Goal: Information Seeking & Learning: Learn about a topic

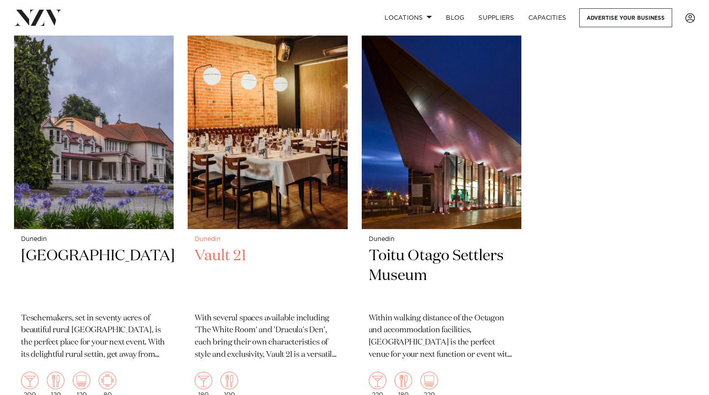
scroll to position [1185, 0]
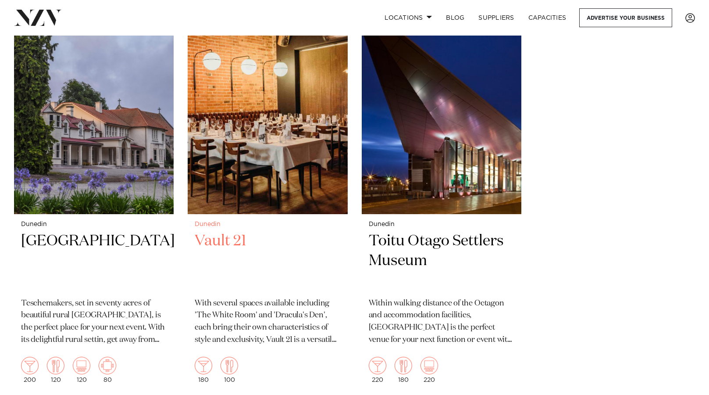
click at [207, 231] on h2 "Vault 21" at bounding box center [268, 260] width 146 height 59
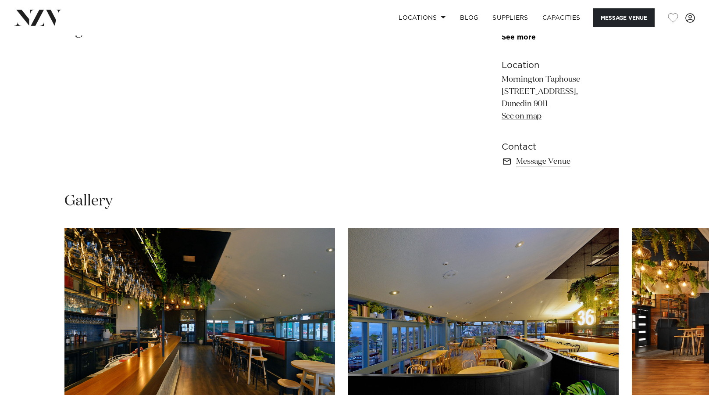
scroll to position [254, 0]
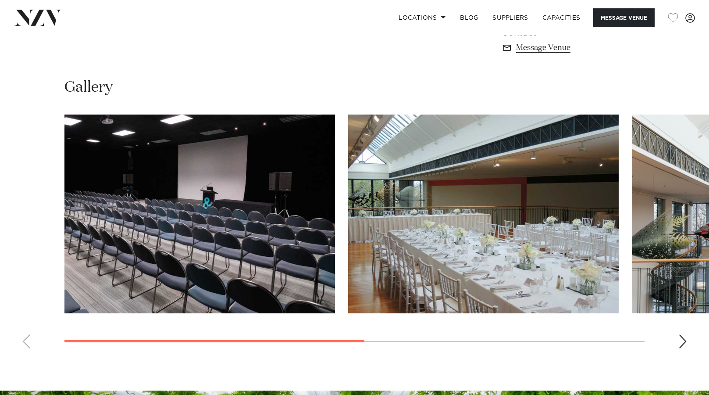
scroll to position [614, 0]
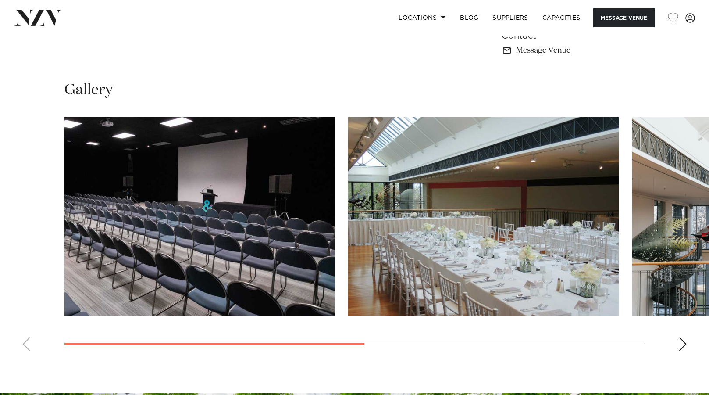
click at [682, 342] on div "Next slide" at bounding box center [683, 344] width 9 height 14
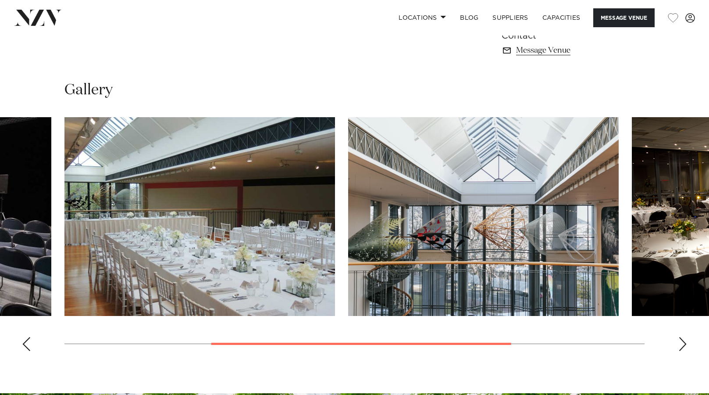
click at [682, 342] on div "Next slide" at bounding box center [683, 344] width 9 height 14
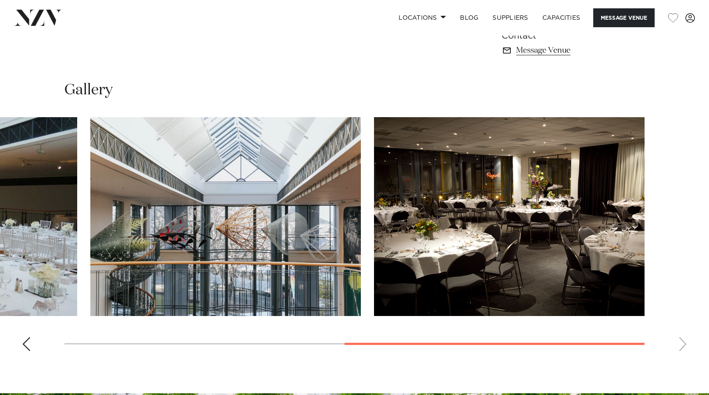
click at [682, 342] on swiper-container at bounding box center [354, 237] width 709 height 241
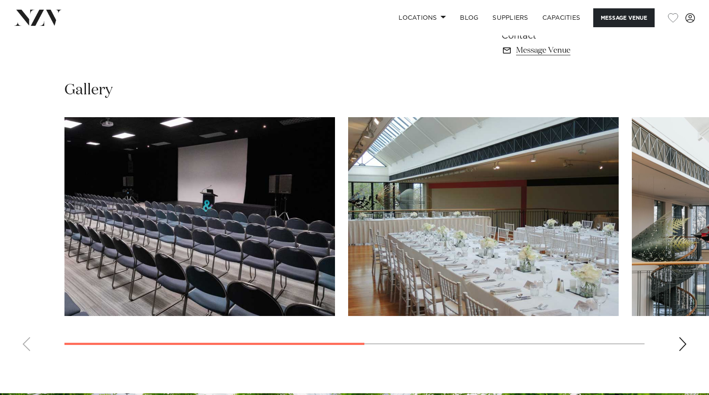
click at [287, 319] on swiper-container at bounding box center [354, 237] width 709 height 241
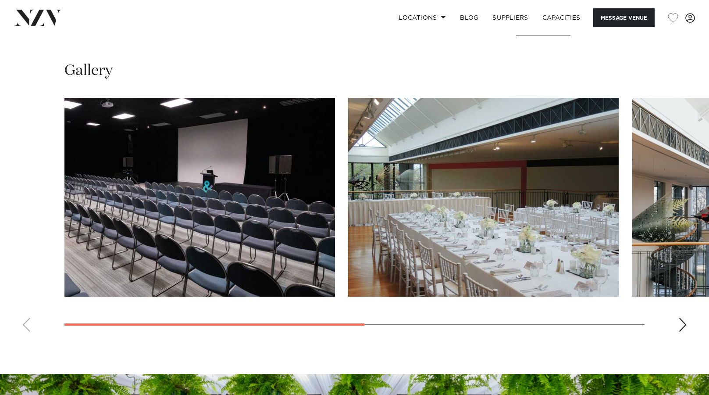
scroll to position [621, 0]
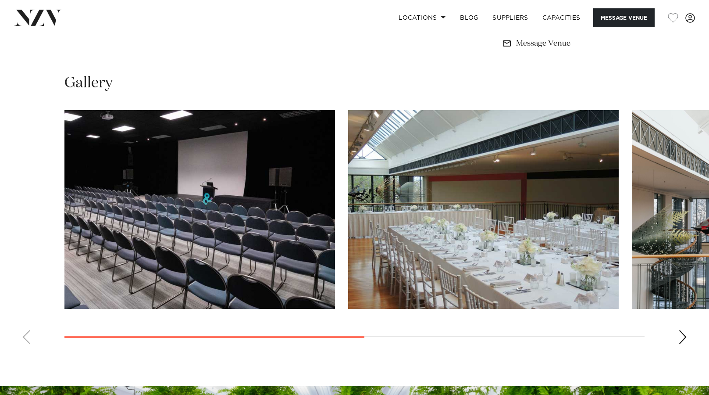
click at [683, 339] on div "Next slide" at bounding box center [683, 337] width 9 height 14
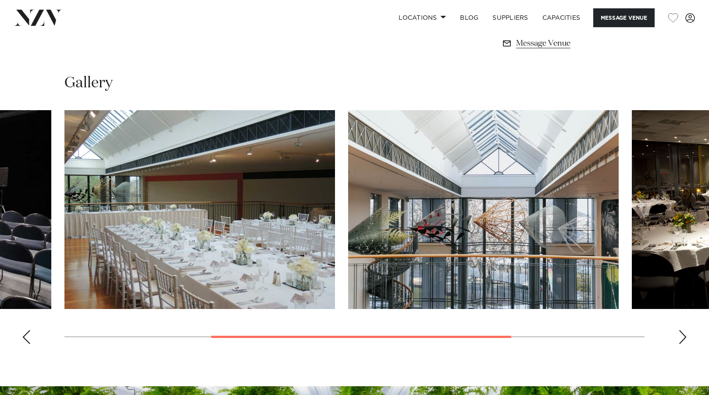
click at [683, 339] on div "Next slide" at bounding box center [683, 337] width 9 height 14
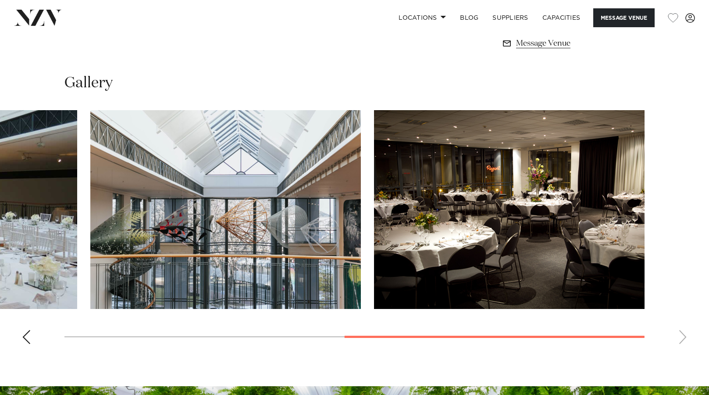
click at [683, 339] on swiper-container at bounding box center [354, 230] width 709 height 241
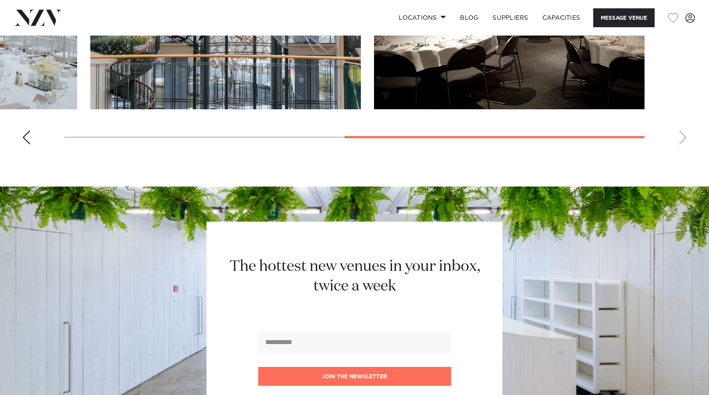
scroll to position [753, 0]
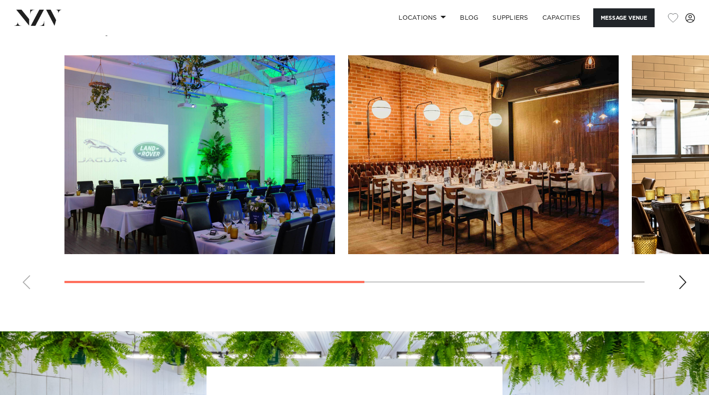
scroll to position [702, 0]
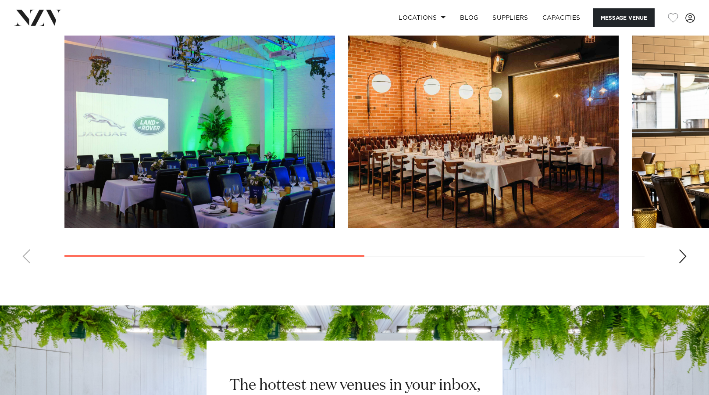
click at [680, 263] on div "Next slide" at bounding box center [683, 256] width 9 height 14
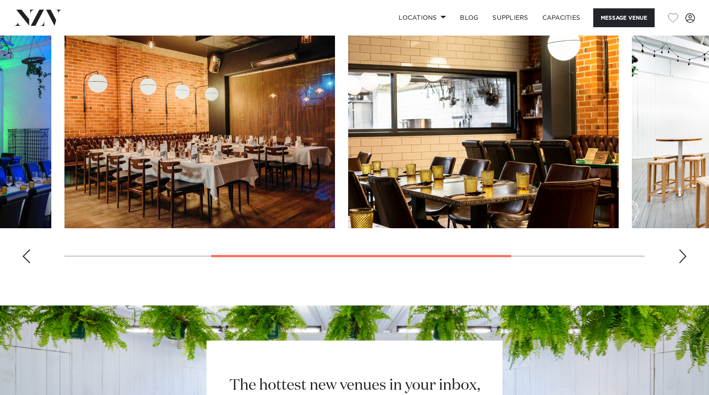
click at [680, 263] on div "Next slide" at bounding box center [683, 256] width 9 height 14
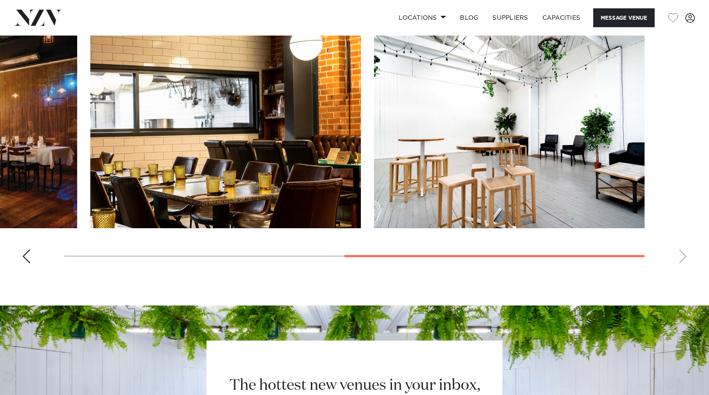
click at [680, 270] on swiper-container at bounding box center [354, 149] width 709 height 241
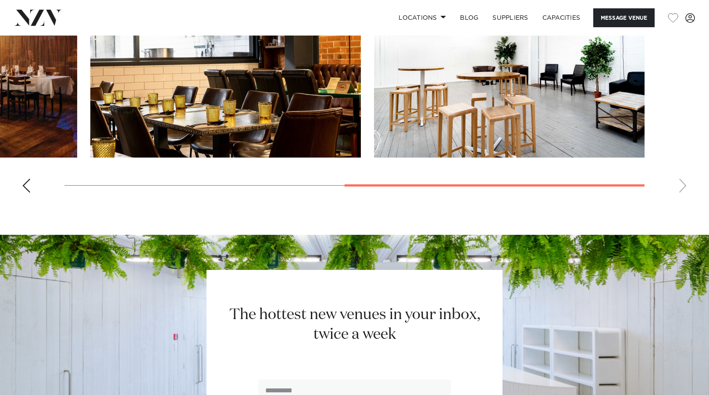
scroll to position [921, 0]
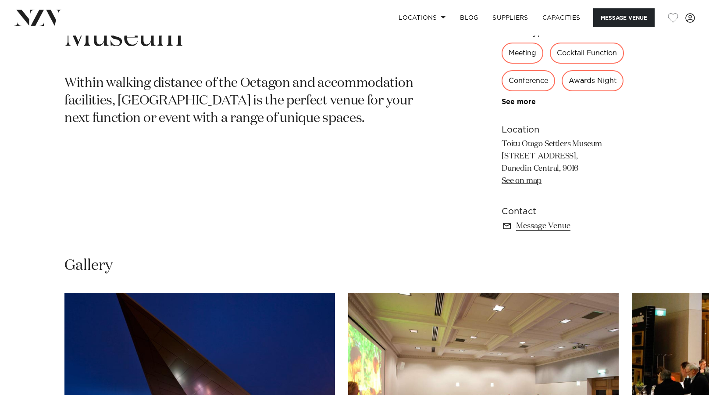
scroll to position [570, 0]
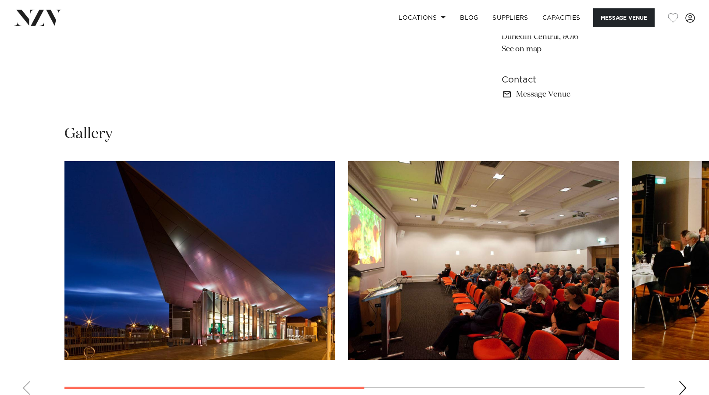
click at [677, 384] on swiper-container at bounding box center [354, 281] width 709 height 241
click at [684, 387] on div "Next slide" at bounding box center [683, 388] width 9 height 14
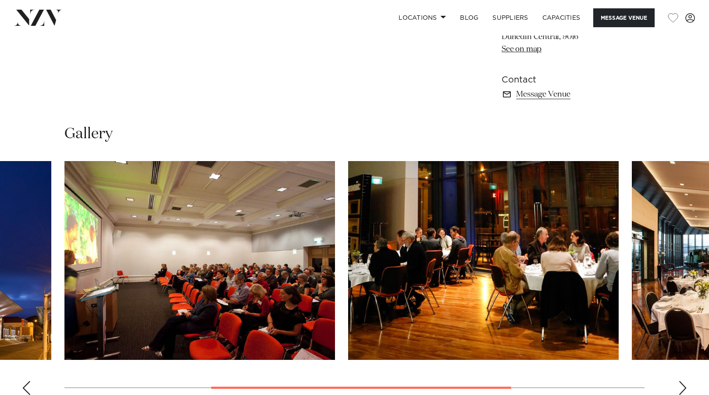
click at [684, 387] on div "Next slide" at bounding box center [683, 388] width 9 height 14
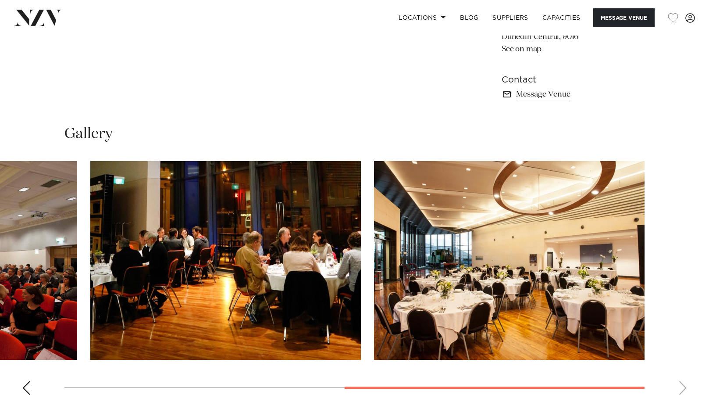
click at [684, 387] on swiper-container at bounding box center [354, 281] width 709 height 241
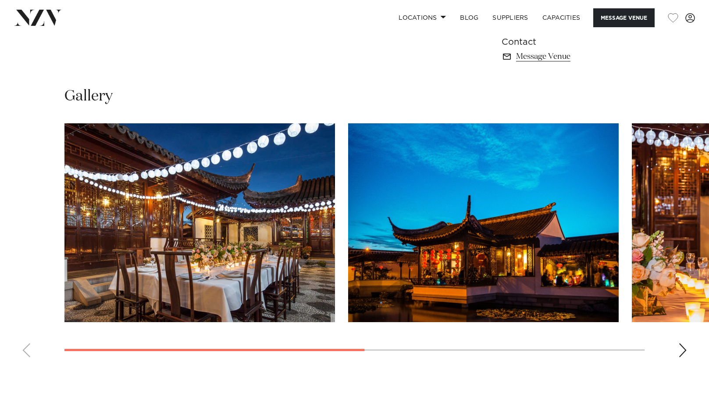
scroll to position [658, 0]
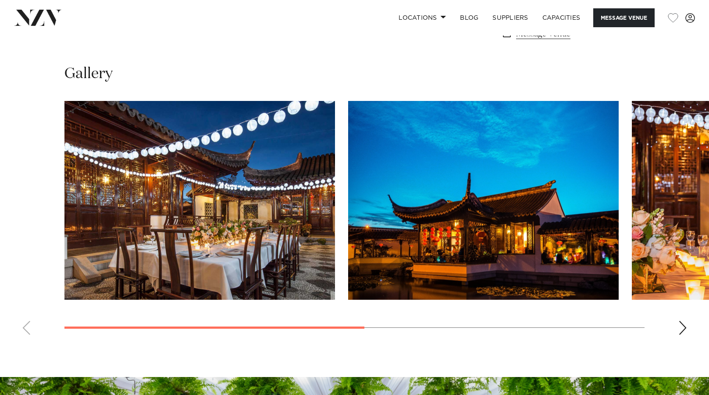
click at [681, 328] on div "Next slide" at bounding box center [683, 328] width 9 height 14
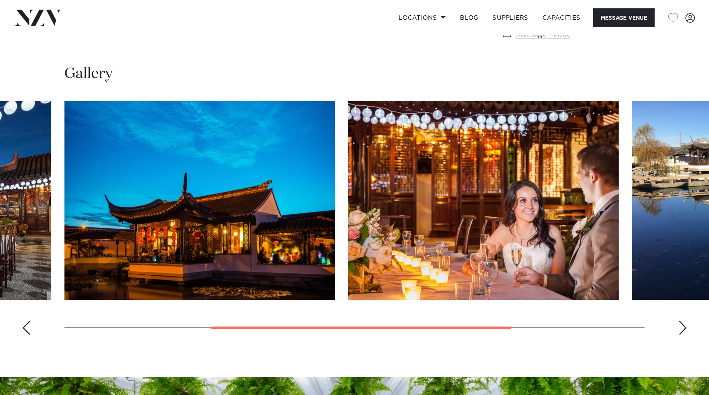
click at [681, 328] on div "Next slide" at bounding box center [683, 328] width 9 height 14
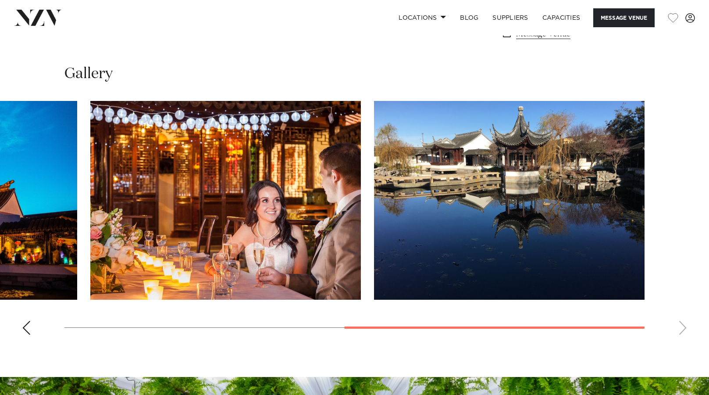
click at [681, 328] on swiper-container at bounding box center [354, 221] width 709 height 241
click at [31, 327] on swiper-container at bounding box center [354, 221] width 709 height 241
click at [28, 329] on div "Previous slide" at bounding box center [26, 328] width 9 height 14
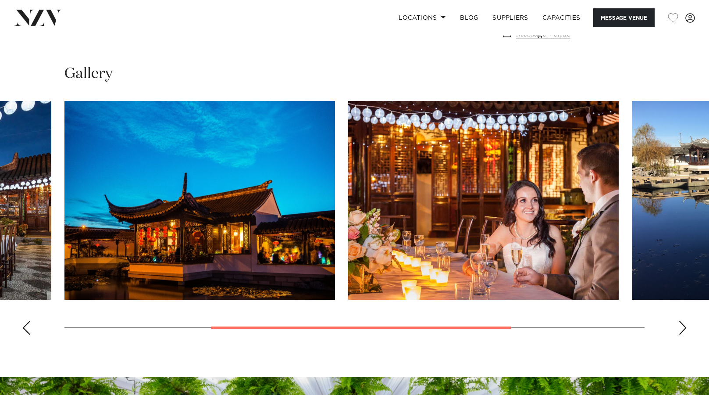
click at [28, 329] on div "Previous slide" at bounding box center [26, 328] width 9 height 14
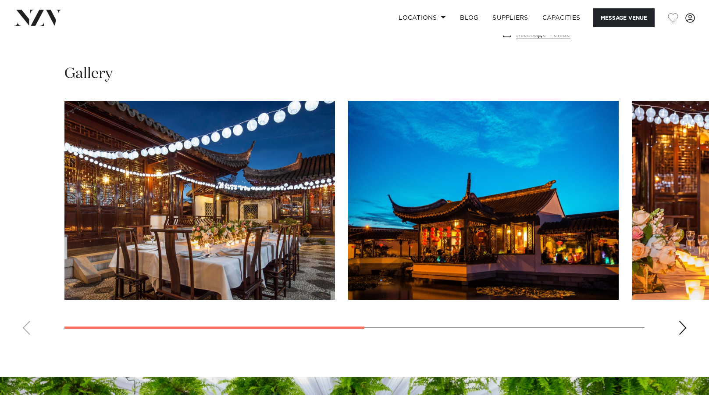
click at [28, 329] on swiper-container at bounding box center [354, 221] width 709 height 241
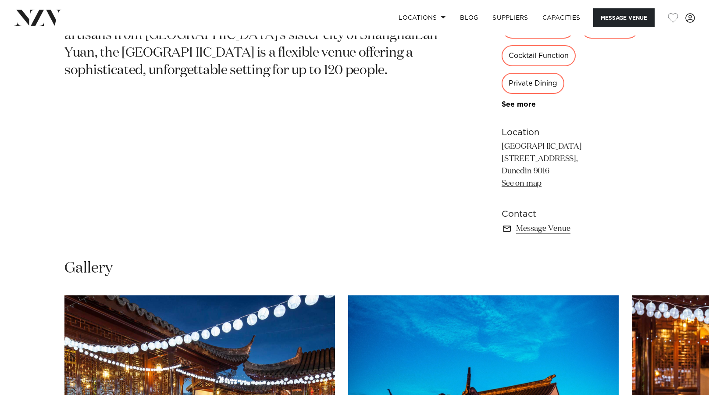
scroll to position [702, 0]
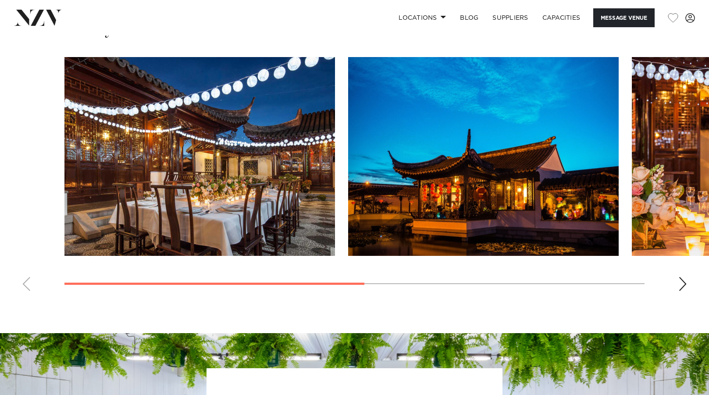
click at [680, 287] on div "Next slide" at bounding box center [683, 284] width 9 height 14
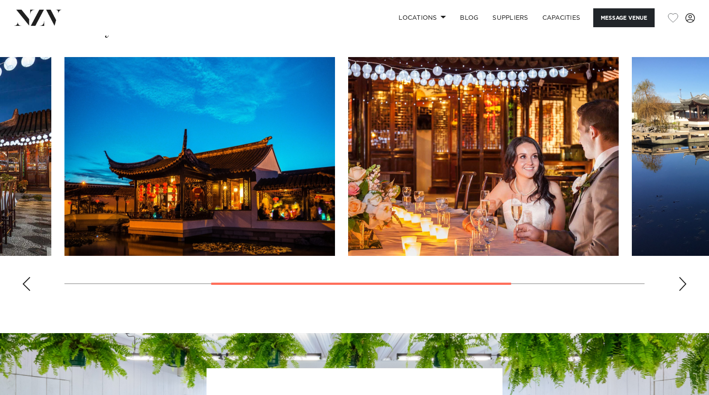
click at [680, 287] on div "Next slide" at bounding box center [683, 284] width 9 height 14
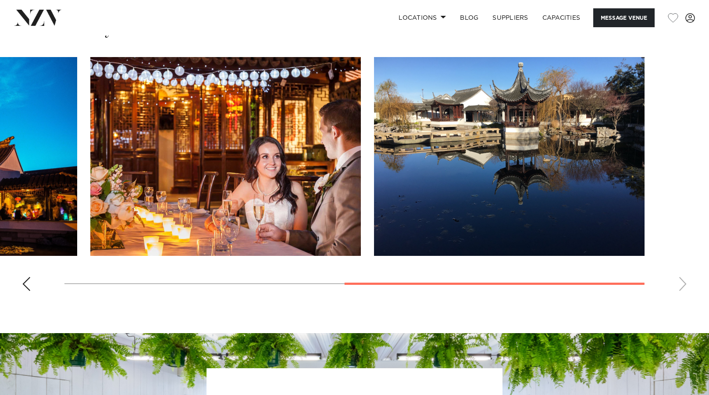
click at [680, 287] on swiper-container at bounding box center [354, 177] width 709 height 241
click at [26, 285] on div "Previous slide" at bounding box center [26, 284] width 9 height 14
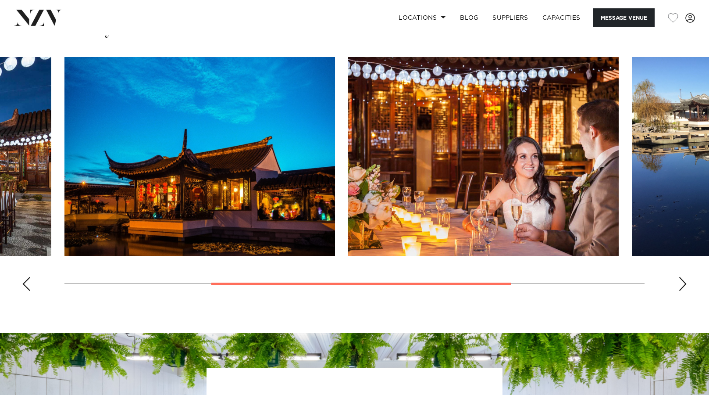
click at [26, 285] on div "Previous slide" at bounding box center [26, 284] width 9 height 14
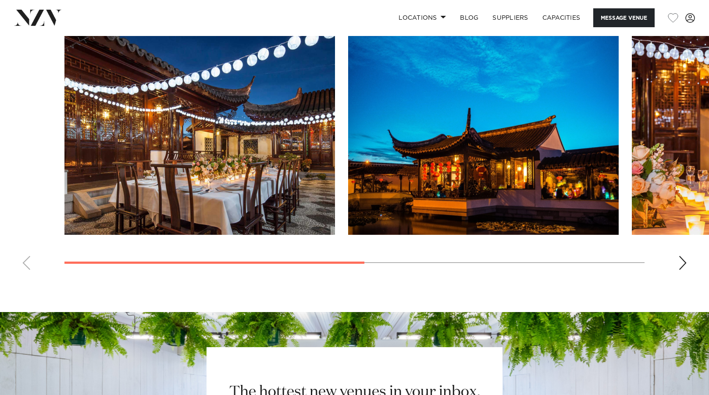
scroll to position [649, 0]
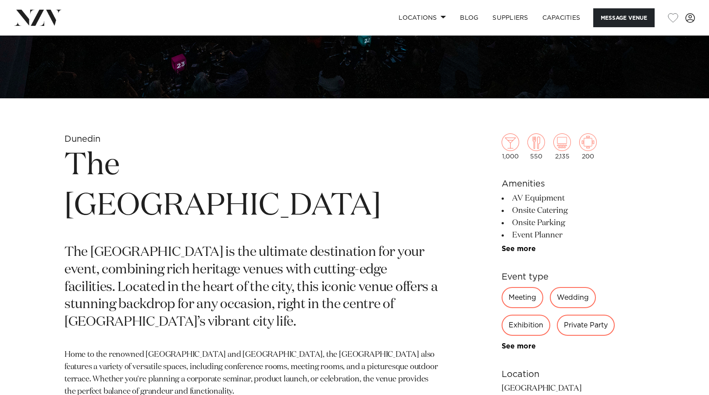
scroll to position [263, 0]
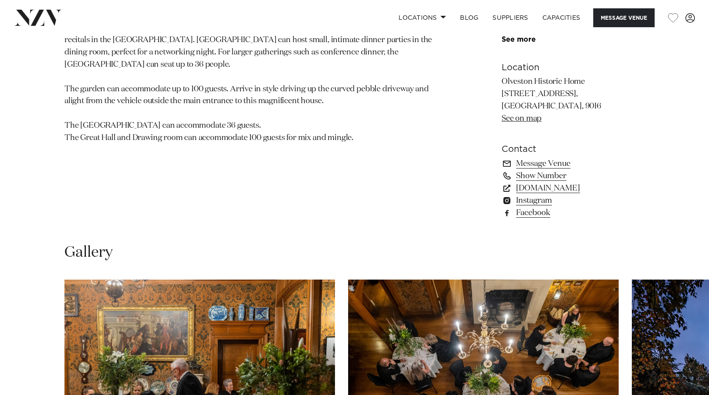
scroll to position [746, 0]
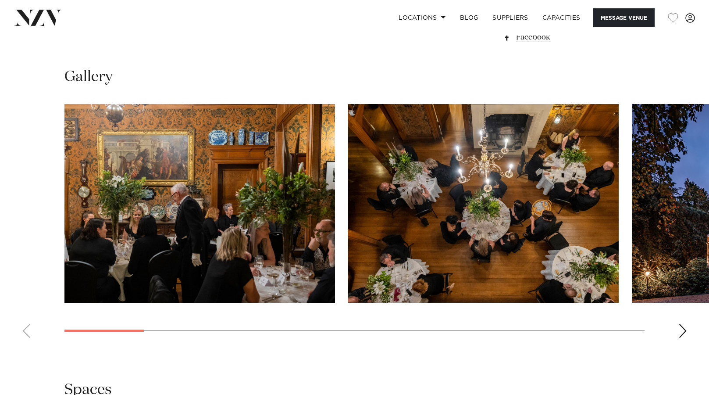
click at [684, 331] on div "Next slide" at bounding box center [683, 331] width 9 height 14
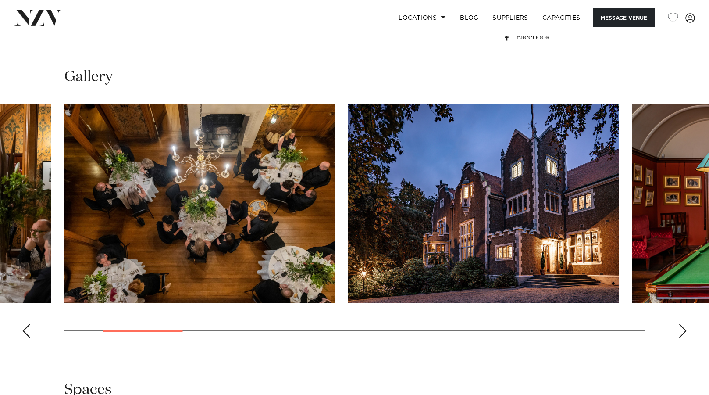
click at [684, 332] on div "Next slide" at bounding box center [683, 331] width 9 height 14
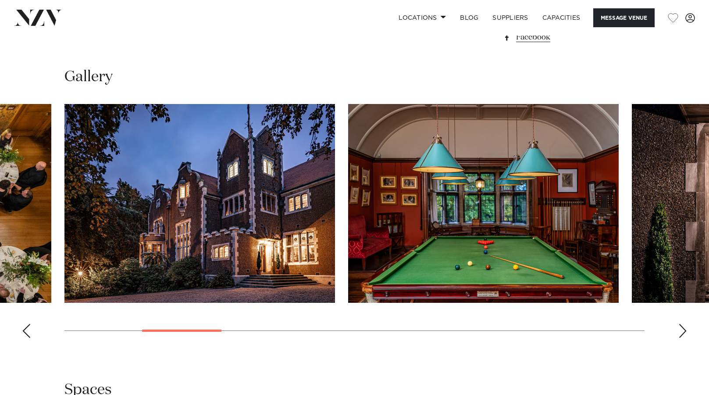
click at [684, 332] on div "Next slide" at bounding box center [683, 331] width 9 height 14
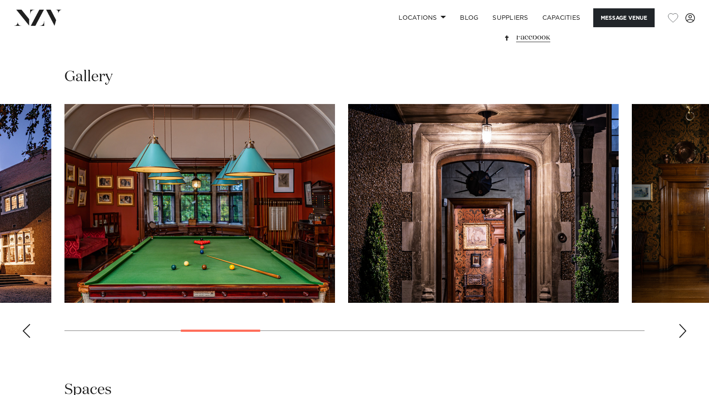
click at [685, 332] on div "Next slide" at bounding box center [683, 331] width 9 height 14
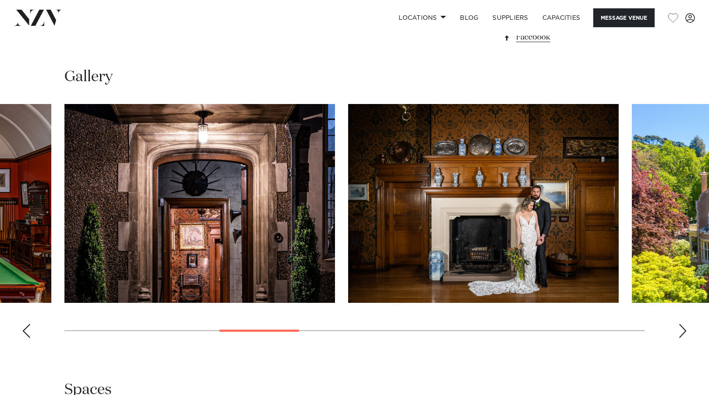
click at [685, 332] on div "Next slide" at bounding box center [683, 331] width 9 height 14
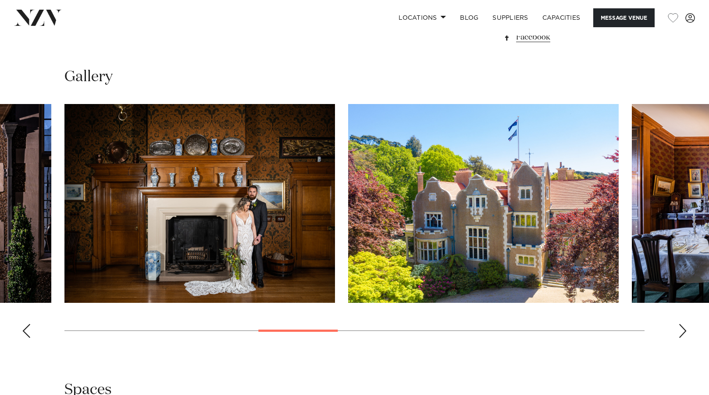
click at [685, 332] on div "Next slide" at bounding box center [683, 331] width 9 height 14
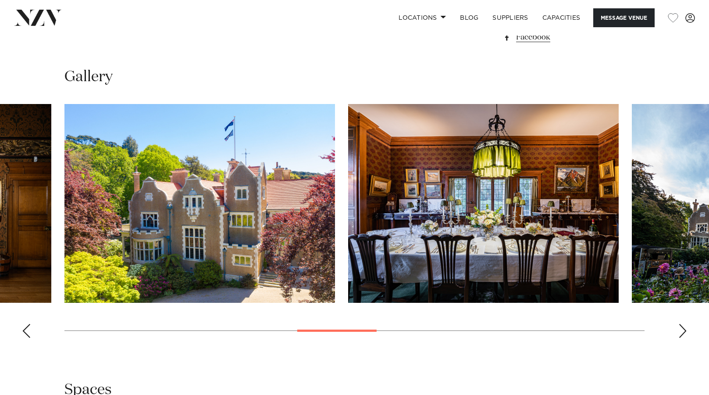
click at [685, 332] on div "Next slide" at bounding box center [683, 331] width 9 height 14
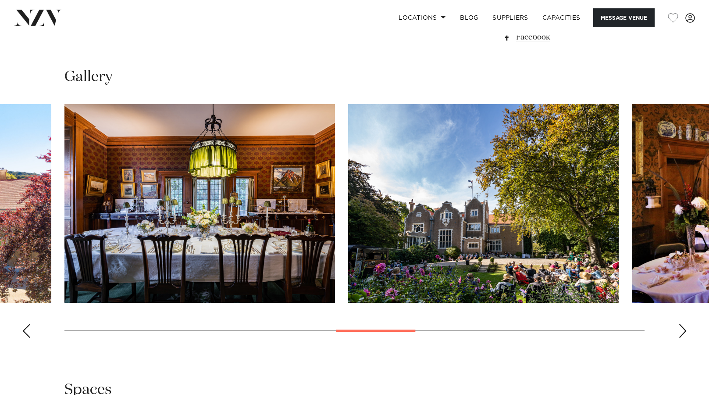
click at [685, 332] on div "Next slide" at bounding box center [683, 331] width 9 height 14
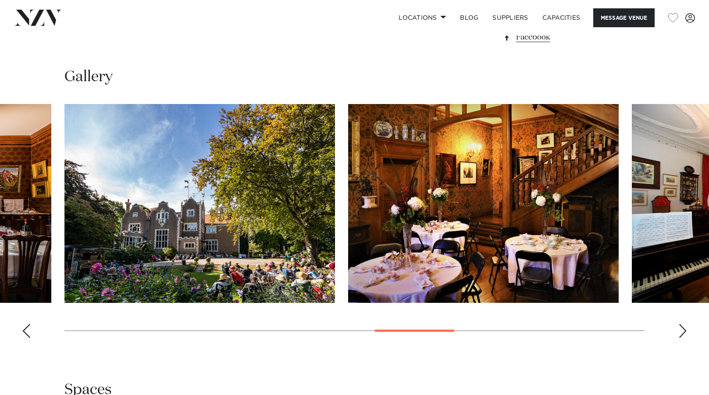
click at [685, 332] on div "Next slide" at bounding box center [683, 331] width 9 height 14
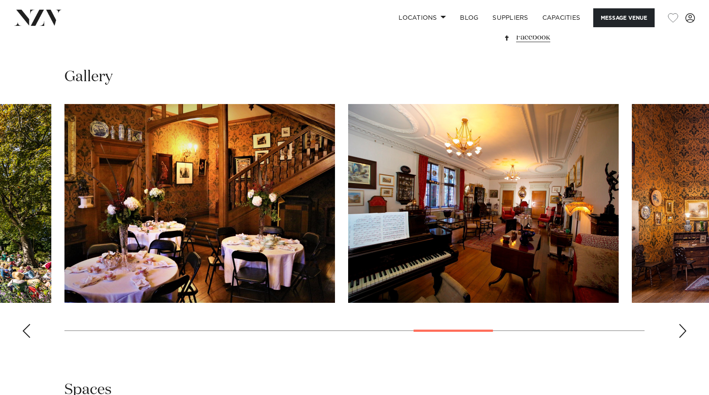
click at [685, 332] on div "Next slide" at bounding box center [683, 331] width 9 height 14
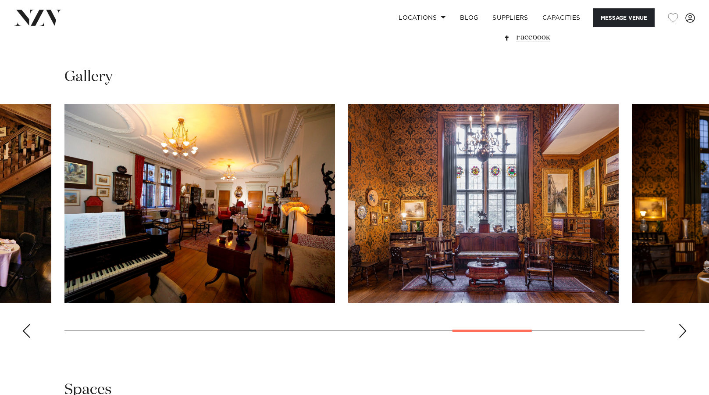
click at [685, 332] on div "Next slide" at bounding box center [683, 331] width 9 height 14
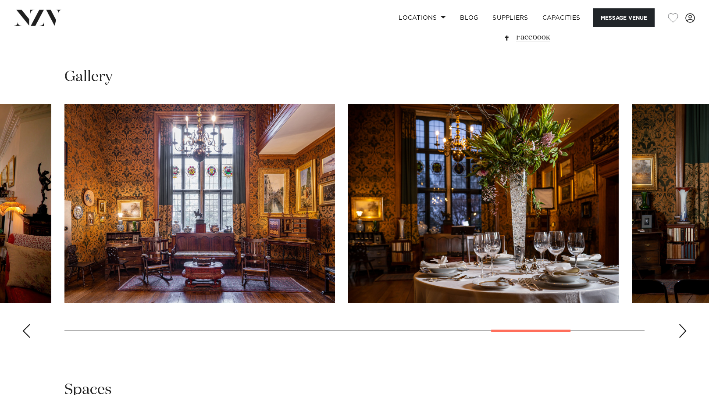
click at [685, 332] on div "Next slide" at bounding box center [683, 331] width 9 height 14
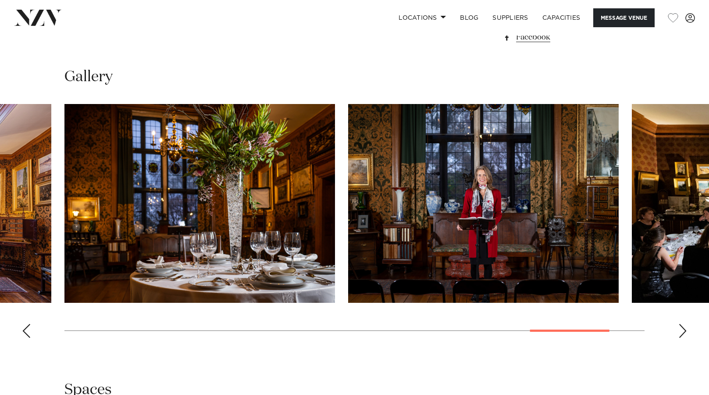
click at [685, 332] on div "Next slide" at bounding box center [683, 331] width 9 height 14
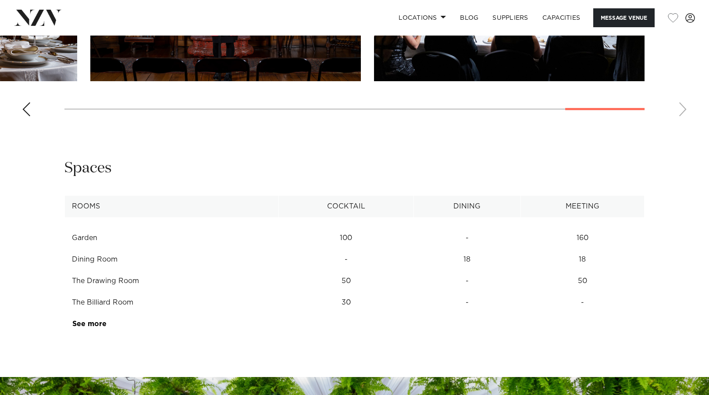
scroll to position [914, 0]
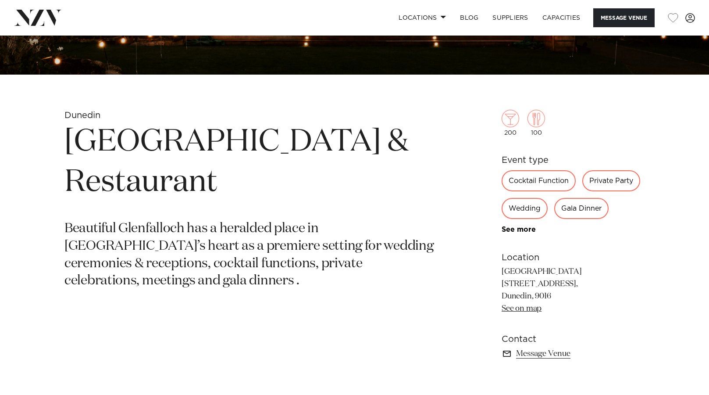
scroll to position [307, 0]
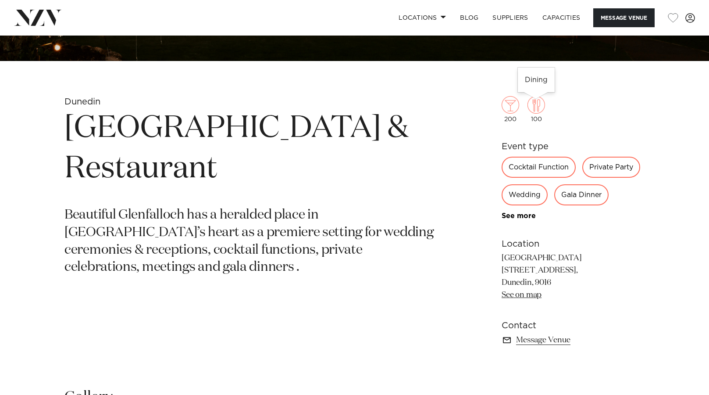
click at [531, 119] on div "100" at bounding box center [537, 109] width 18 height 26
click at [615, 335] on link "Message Venue" at bounding box center [573, 340] width 143 height 12
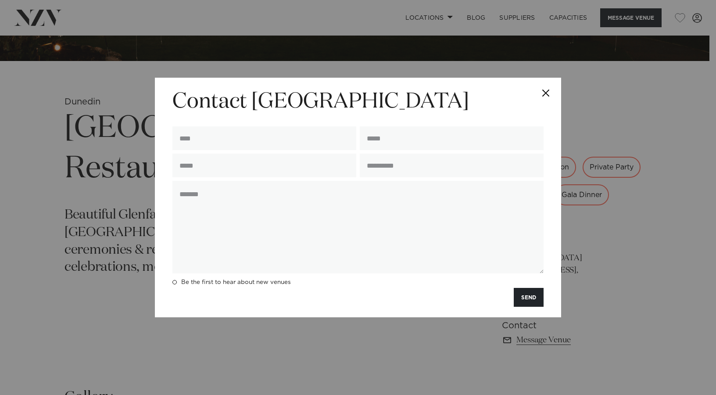
click at [548, 87] on button "Close" at bounding box center [545, 93] width 31 height 31
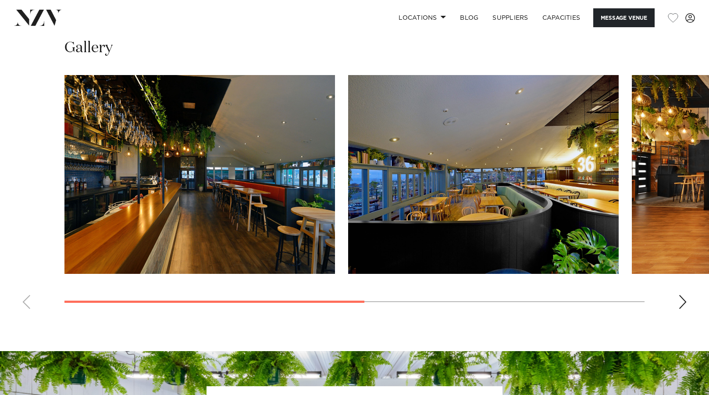
scroll to position [658, 0]
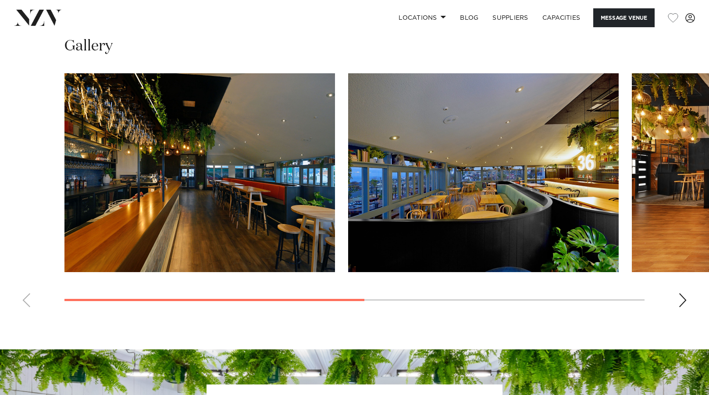
click at [682, 307] on div "Next slide" at bounding box center [683, 300] width 9 height 14
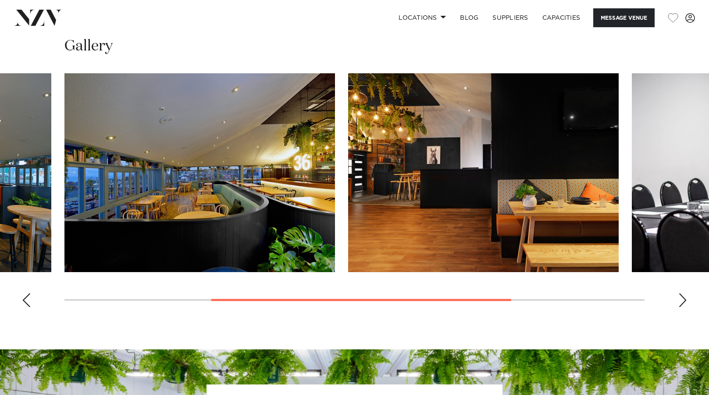
click at [682, 307] on div "Next slide" at bounding box center [683, 300] width 9 height 14
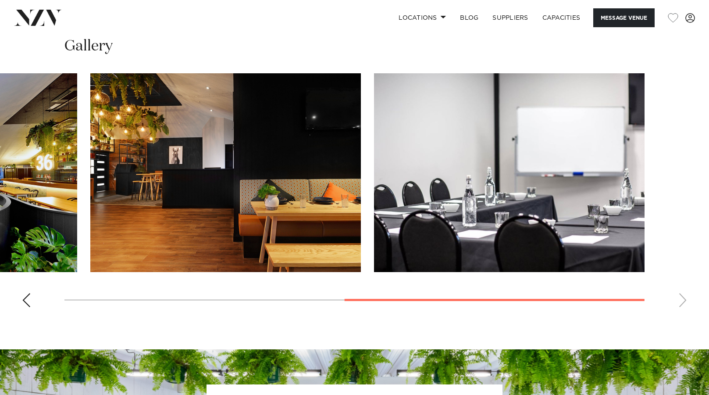
click at [682, 314] on swiper-container at bounding box center [354, 193] width 709 height 241
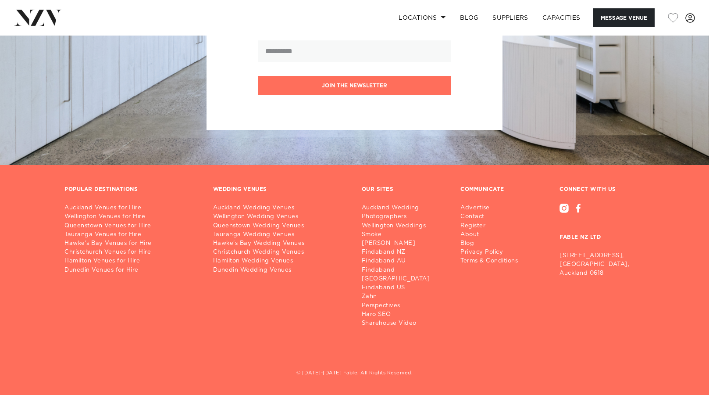
scroll to position [824, 0]
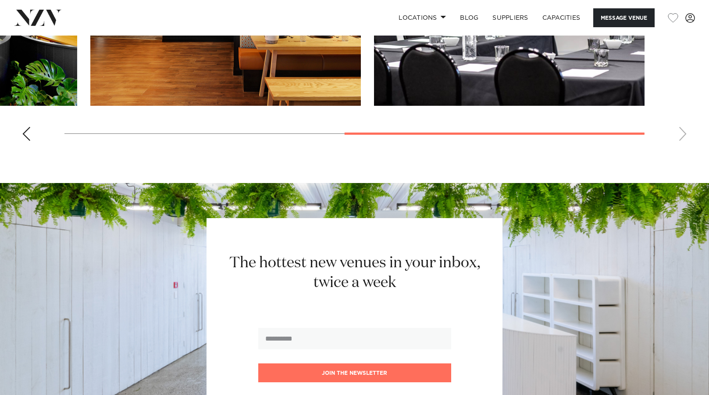
click at [28, 141] on div "Previous slide" at bounding box center [26, 134] width 9 height 14
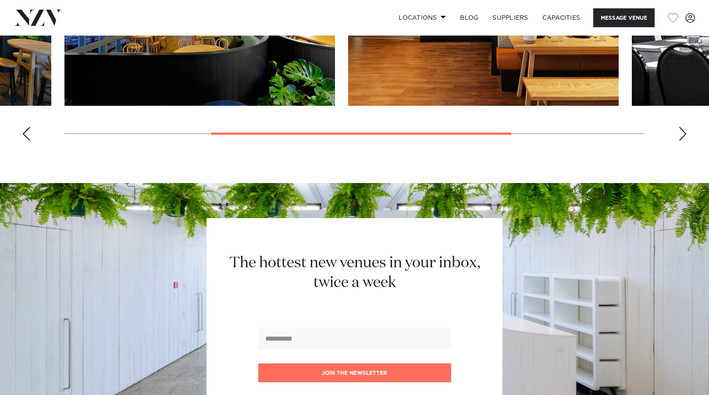
click at [26, 141] on div "Previous slide" at bounding box center [26, 134] width 9 height 14
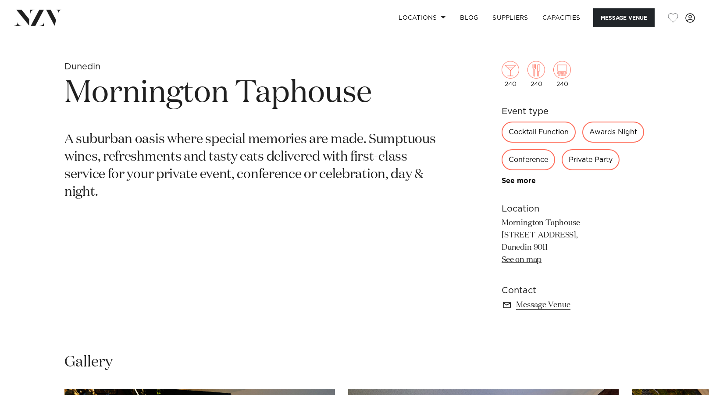
scroll to position [342, 0]
click at [533, 264] on link "See on map" at bounding box center [522, 260] width 40 height 8
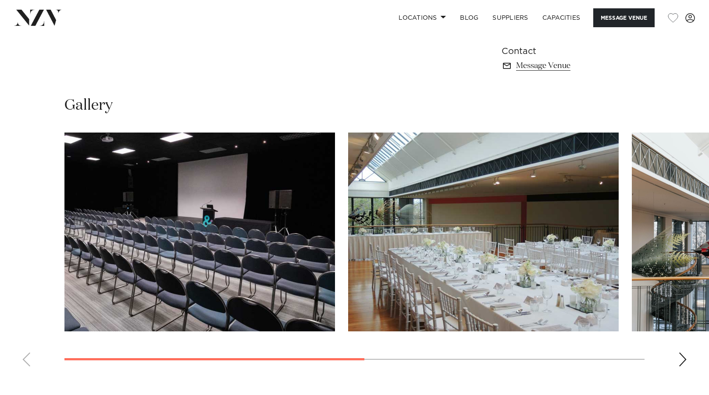
scroll to position [614, 0]
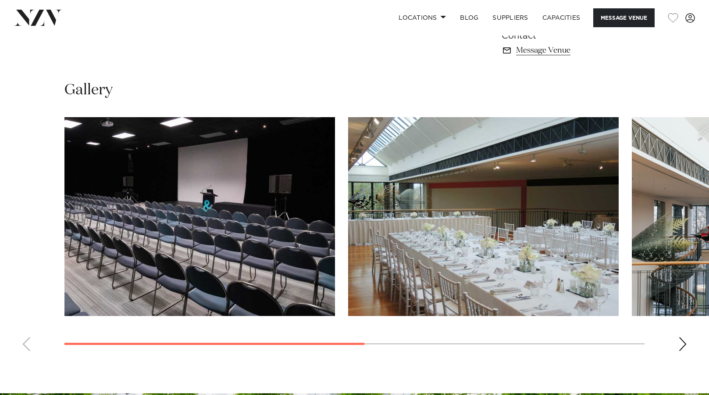
click at [680, 345] on div "Next slide" at bounding box center [683, 344] width 9 height 14
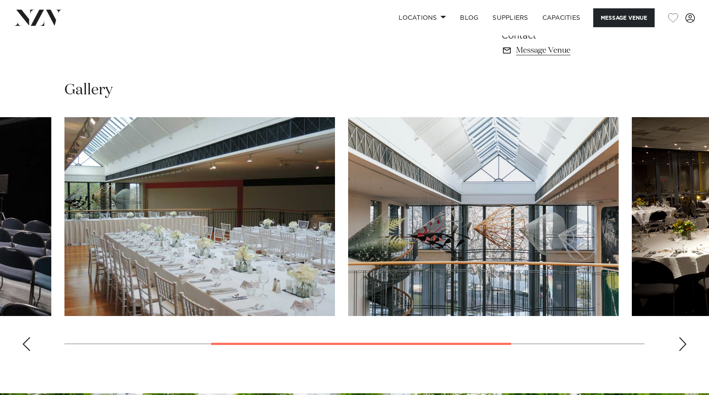
click at [680, 345] on div "Next slide" at bounding box center [683, 344] width 9 height 14
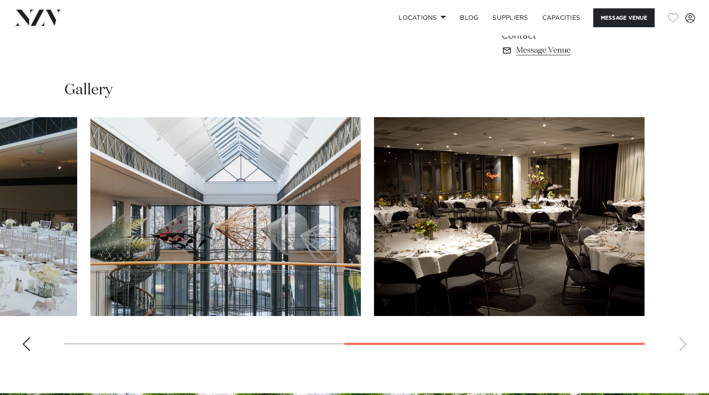
click at [680, 345] on swiper-container at bounding box center [354, 237] width 709 height 241
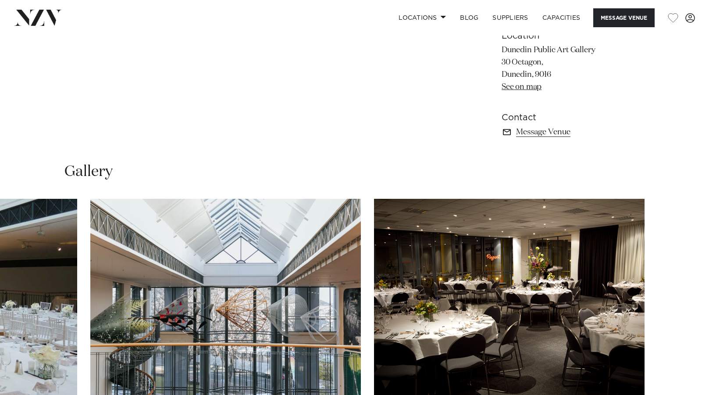
scroll to position [658, 0]
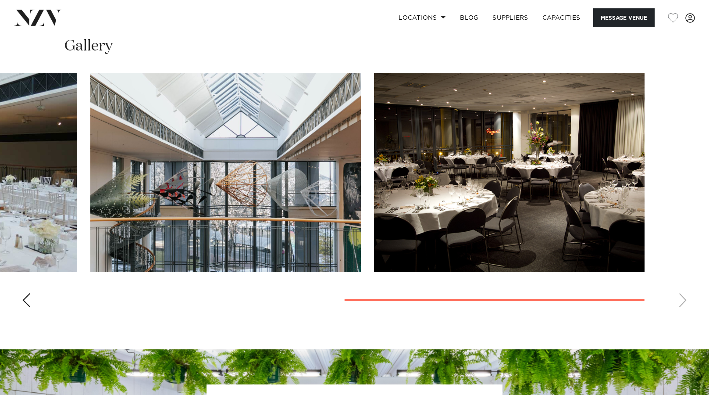
click at [681, 301] on swiper-container at bounding box center [354, 193] width 709 height 241
click at [22, 301] on div "Previous slide" at bounding box center [26, 300] width 9 height 14
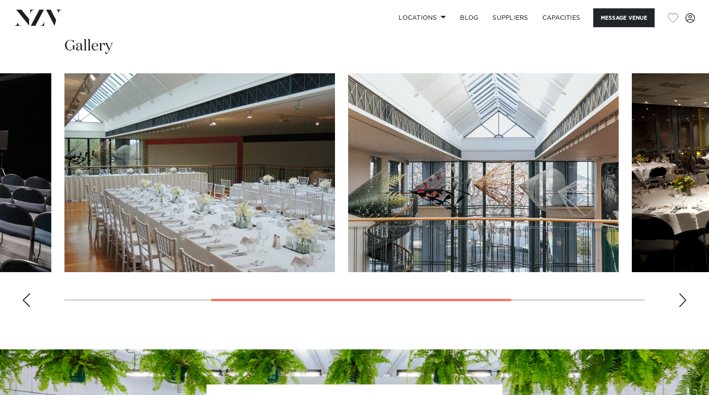
click at [22, 301] on div "Previous slide" at bounding box center [26, 300] width 9 height 14
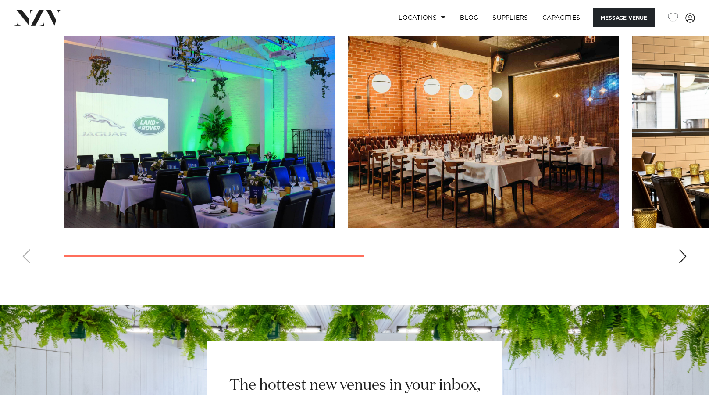
scroll to position [658, 0]
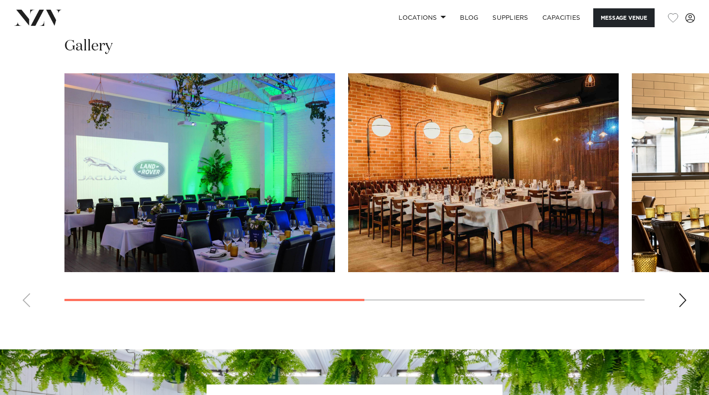
click at [680, 307] on div "Next slide" at bounding box center [683, 300] width 9 height 14
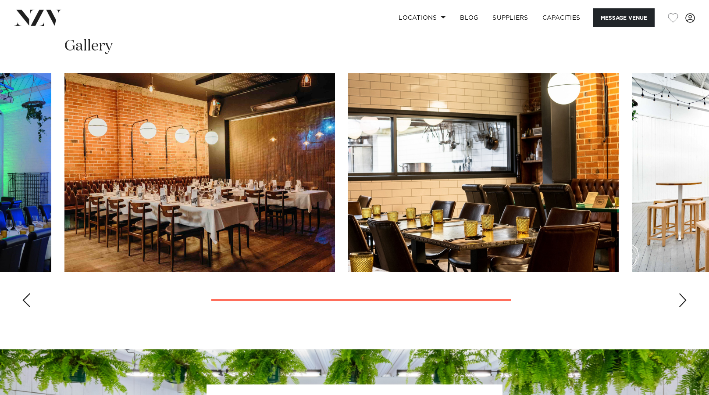
click at [680, 307] on div "Next slide" at bounding box center [683, 300] width 9 height 14
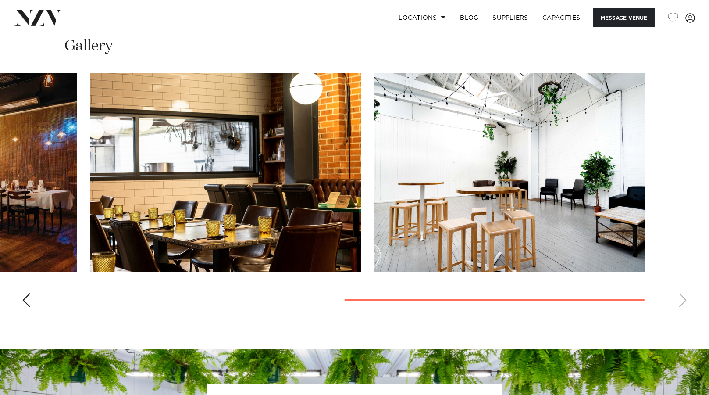
click at [680, 314] on swiper-container at bounding box center [354, 193] width 709 height 241
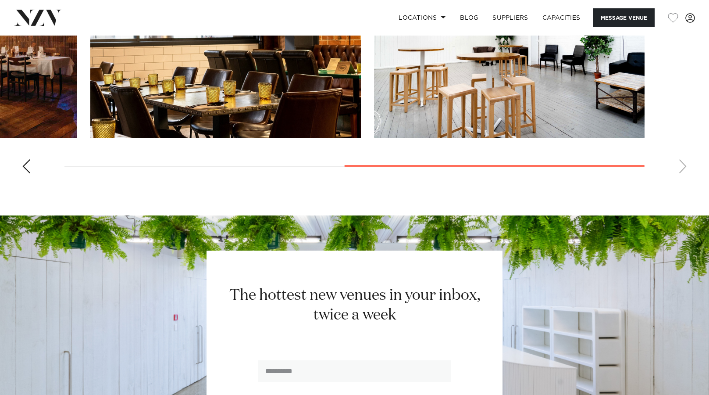
scroll to position [921, 0]
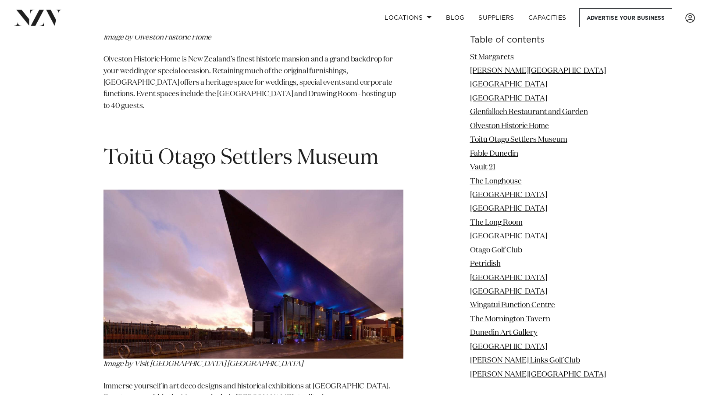
scroll to position [3203, 0]
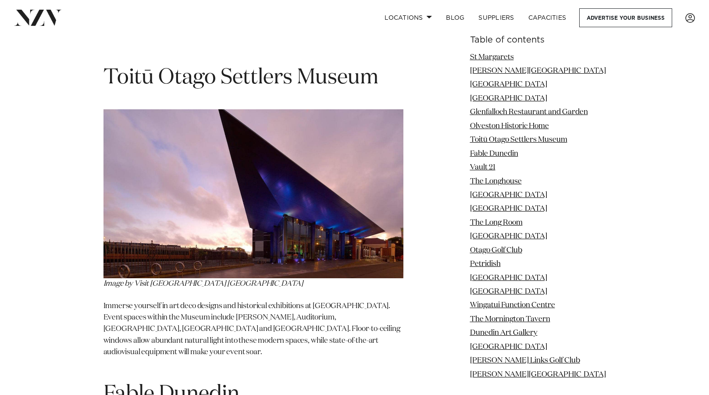
click at [200, 301] on p "Immerse yourself in art deco designs and historical exhibitions at [GEOGRAPHIC_…" at bounding box center [254, 335] width 300 height 69
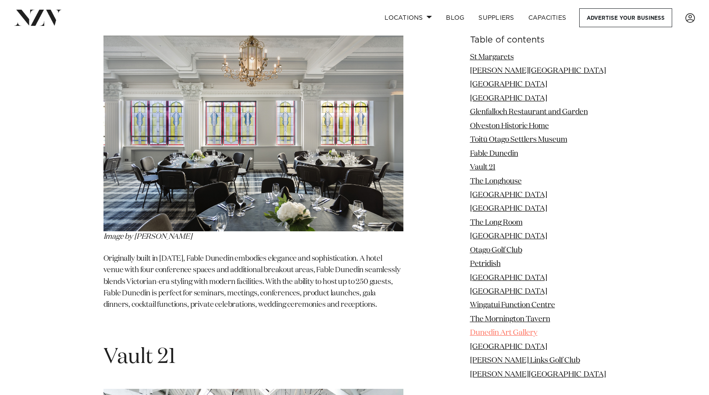
scroll to position [3598, 0]
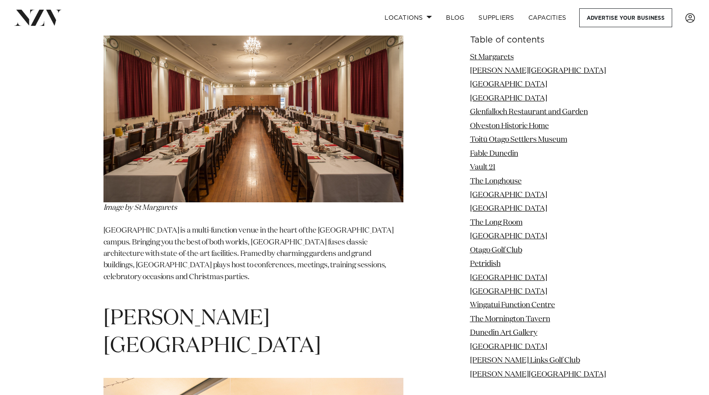
scroll to position [965, 0]
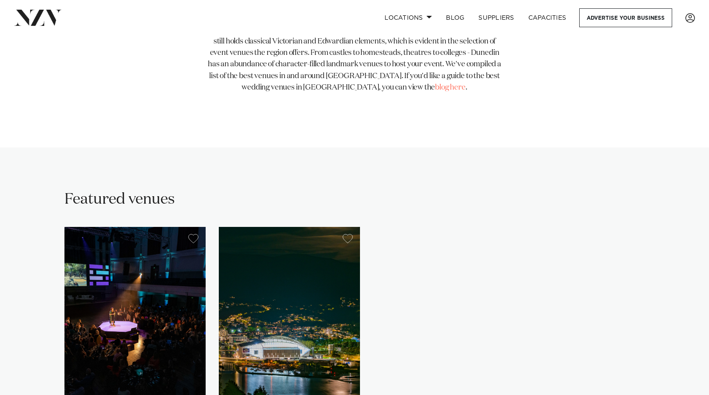
scroll to position [175, 0]
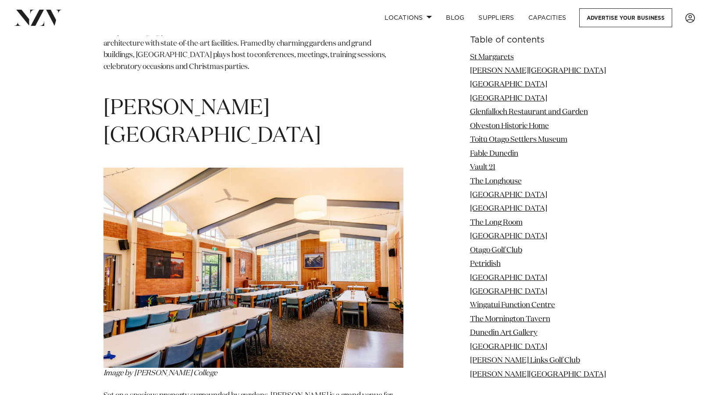
scroll to position [1536, 0]
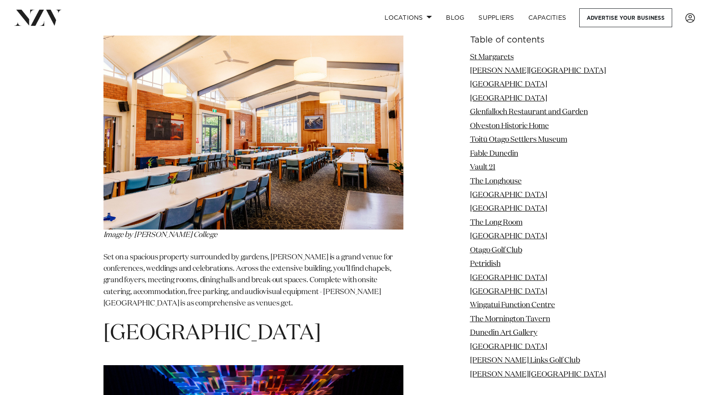
click at [498, 135] on li "Toitū Otago Settlers Museum" at bounding box center [538, 140] width 136 height 11
click at [498, 137] on link "Toitū Otago Settlers Museum" at bounding box center [518, 139] width 97 height 7
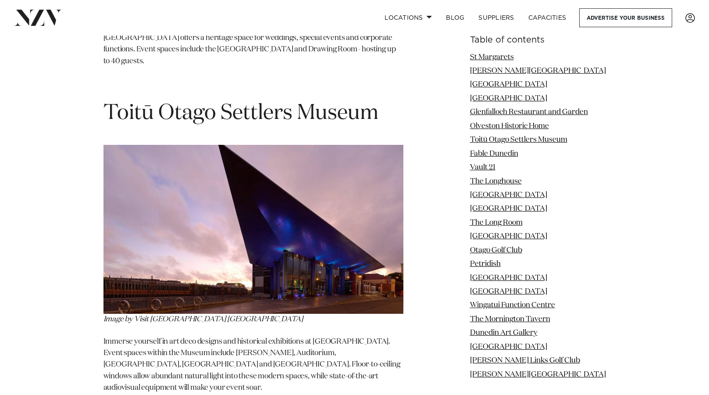
scroll to position [3169, 0]
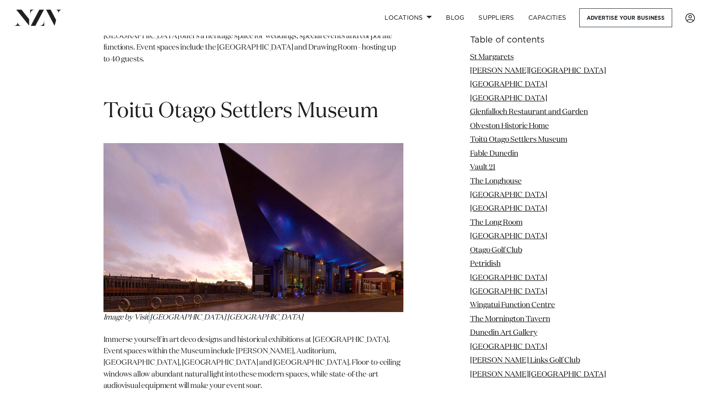
click at [150, 314] on em "Image by Visit [GEOGRAPHIC_DATA] [GEOGRAPHIC_DATA]" at bounding box center [204, 317] width 200 height 7
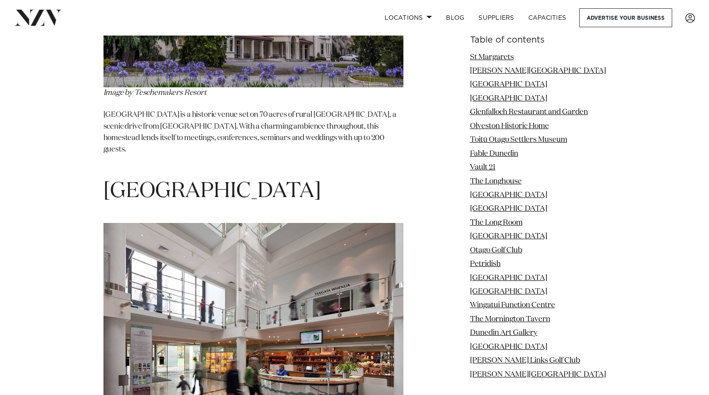
scroll to position [4792, 0]
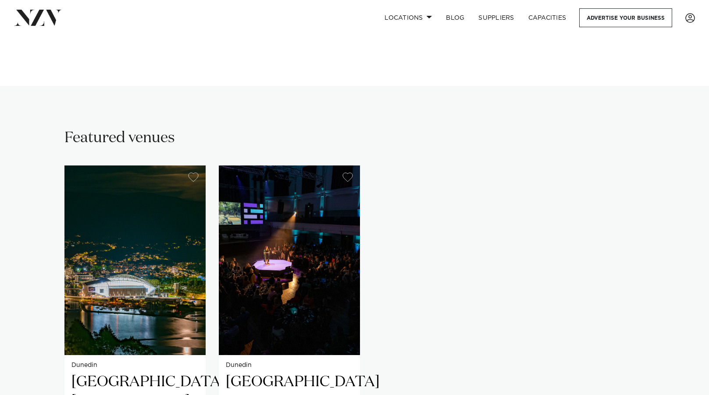
scroll to position [614, 0]
